Goal: Find specific page/section: Find specific page/section

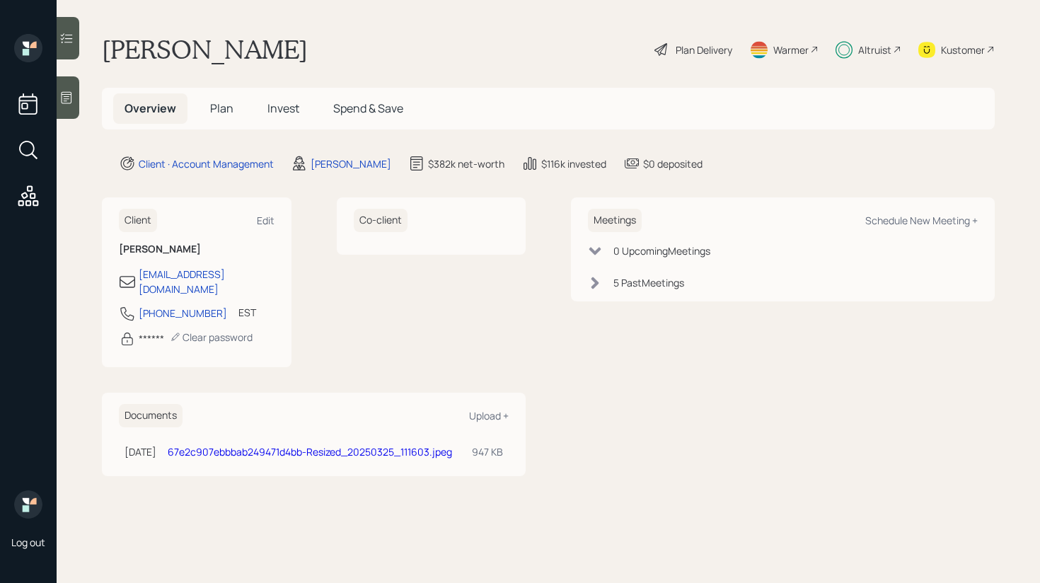
click at [73, 47] on div at bounding box center [68, 38] width 23 height 42
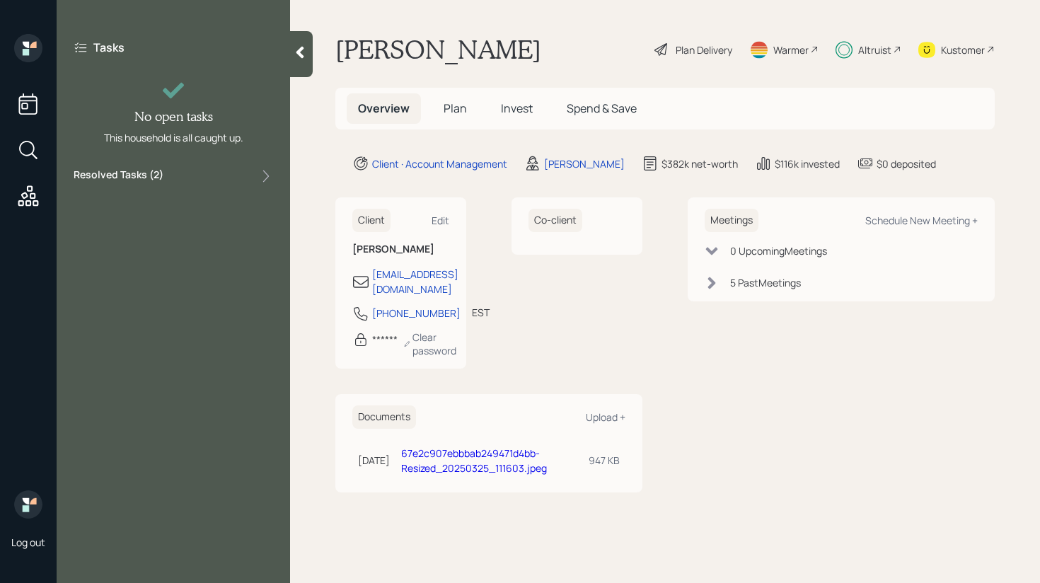
click at [180, 170] on div "Resolved Tasks ( 2 )" at bounding box center [173, 176] width 199 height 17
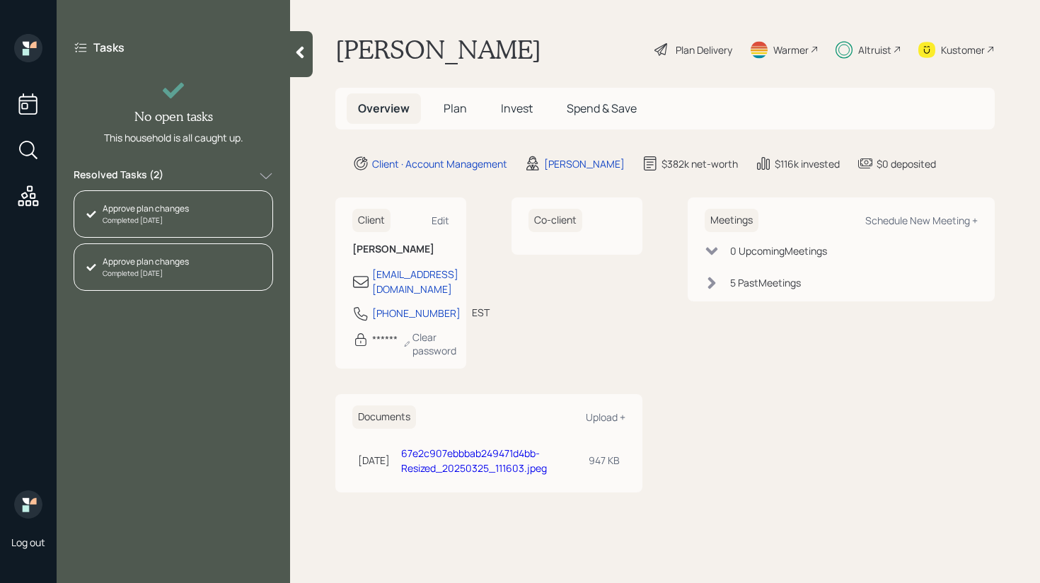
click at [180, 170] on div "Resolved Tasks ( 2 )" at bounding box center [173, 176] width 199 height 17
